Goal: Understand process/instructions

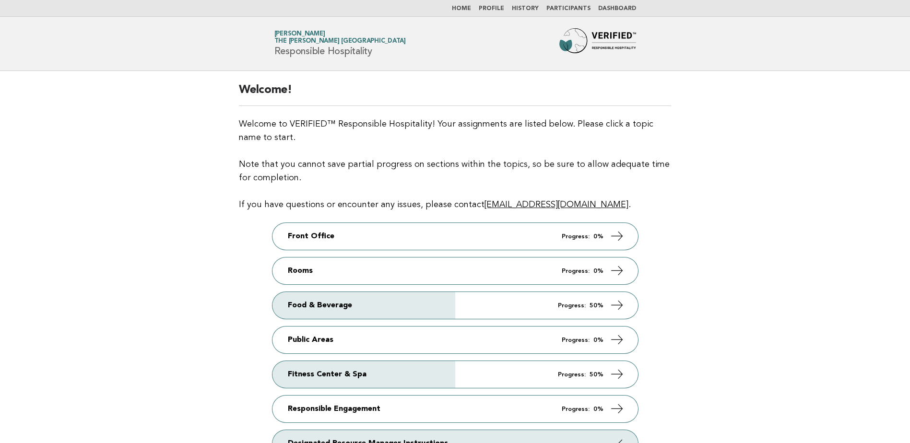
scroll to position [48, 0]
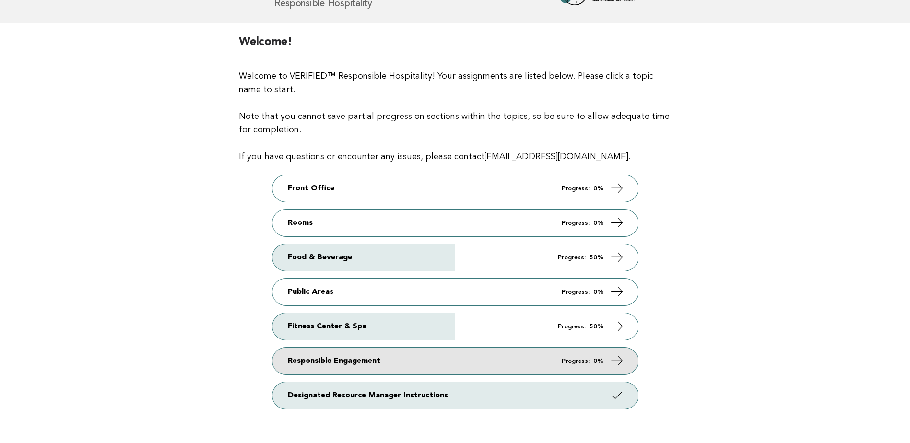
click at [387, 361] on link "Responsible Engagement Progress: 0%" at bounding box center [456, 361] width 366 height 27
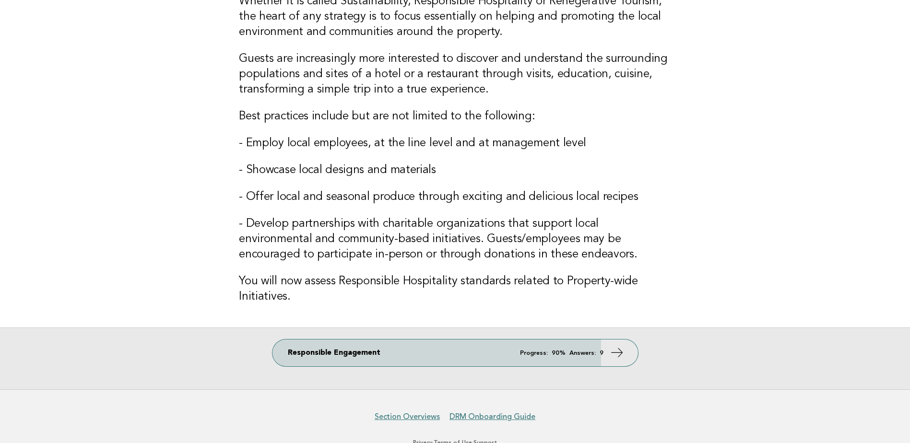
scroll to position [119, 0]
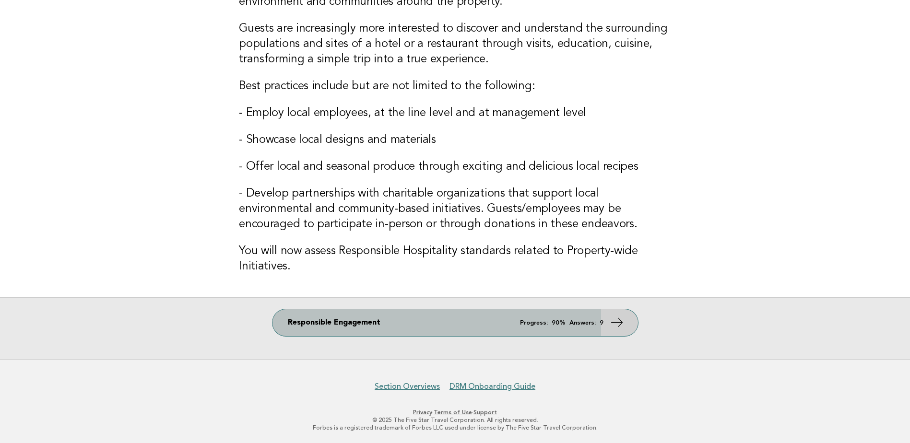
click at [485, 329] on link "Responsible Engagement Progress: 90% Answers: 9" at bounding box center [456, 322] width 366 height 27
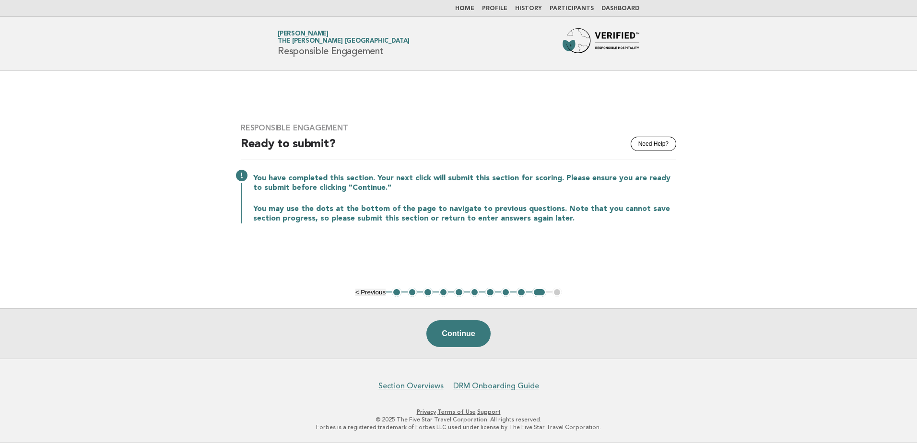
click at [396, 293] on button "1" at bounding box center [397, 293] width 10 height 10
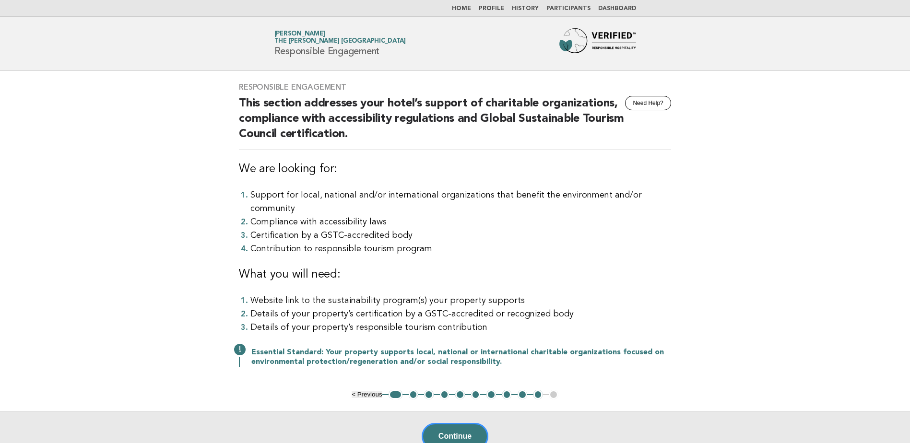
click at [411, 390] on button "2" at bounding box center [414, 395] width 10 height 10
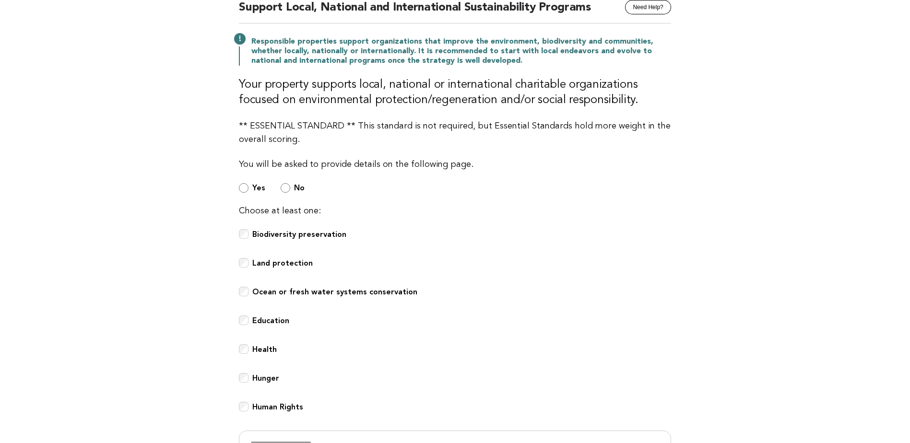
scroll to position [144, 0]
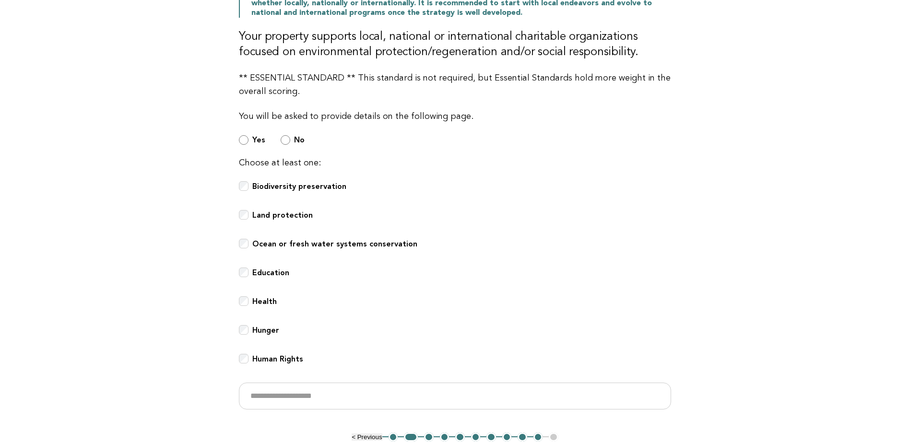
click at [427, 436] on button "3" at bounding box center [429, 438] width 10 height 10
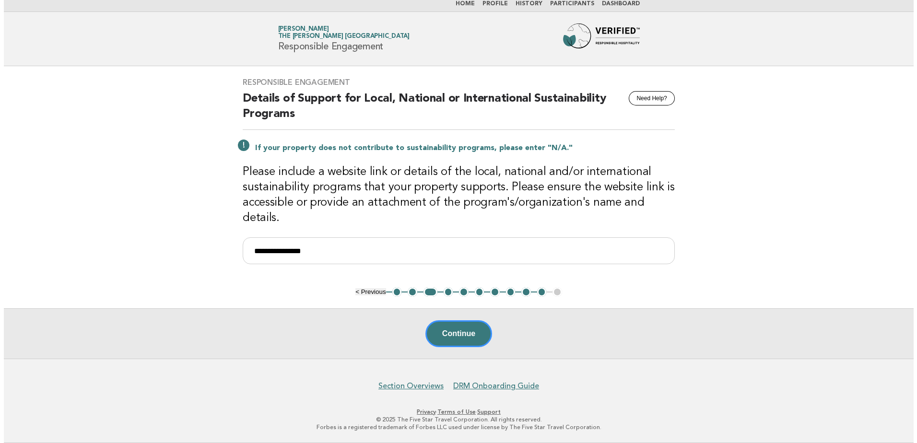
scroll to position [0, 0]
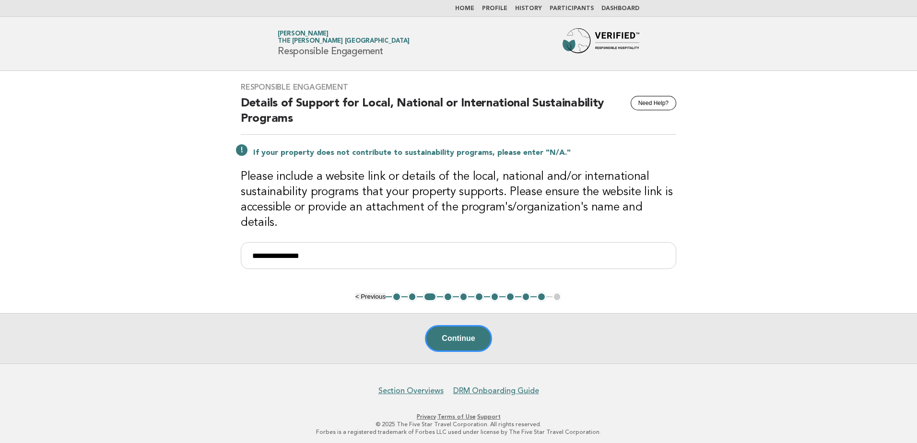
click at [450, 293] on button "4" at bounding box center [448, 297] width 10 height 10
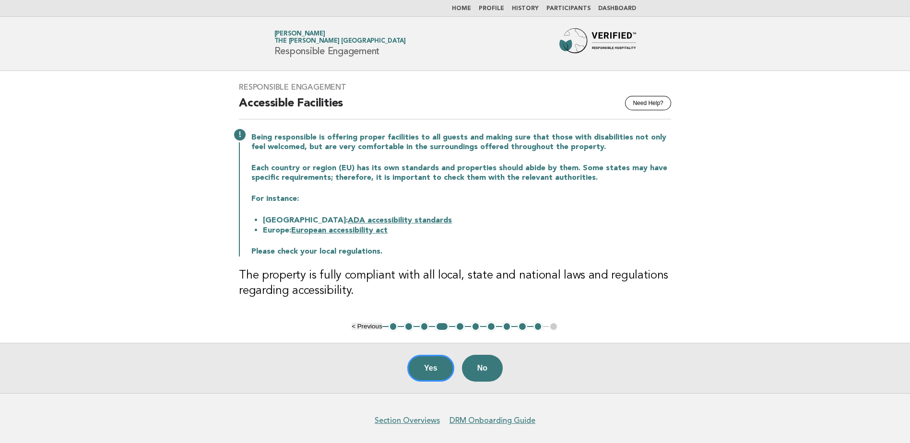
click at [462, 327] on button "5" at bounding box center [460, 327] width 10 height 10
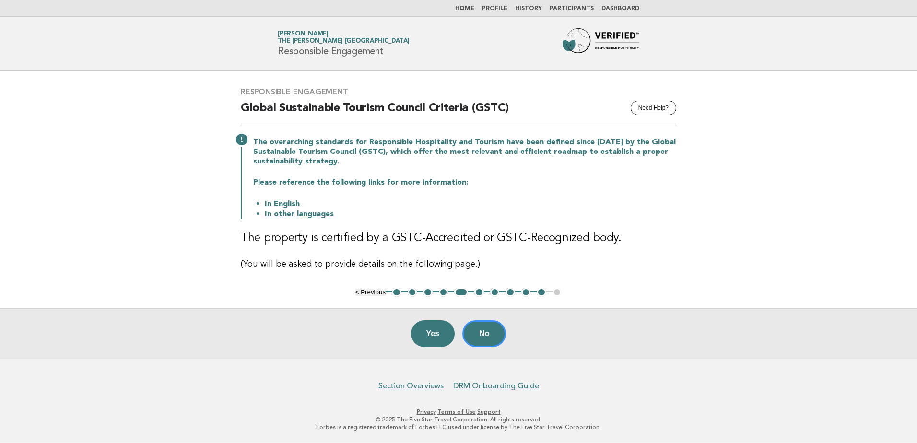
click at [309, 215] on link "In other languages" at bounding box center [299, 215] width 69 height 8
